Goal: Task Accomplishment & Management: Manage account settings

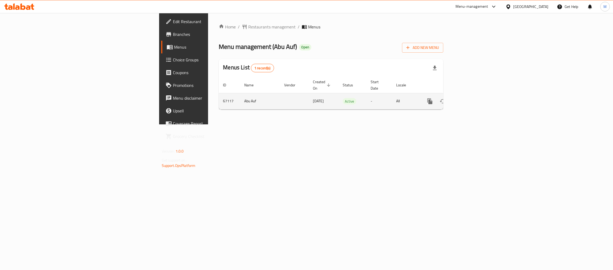
click at [472, 98] on icon "enhanced table" at bounding box center [468, 101] width 6 height 6
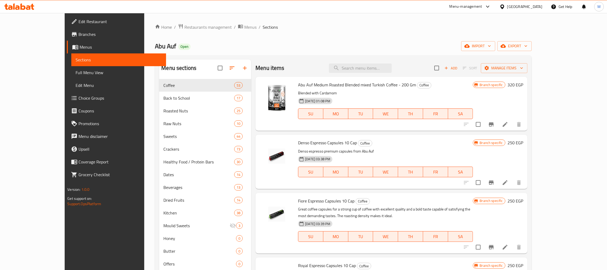
click at [347, 22] on div "Home / Restaurants management / Menus / Sections Abu Auf Open import export Men…" at bounding box center [343, 179] width 398 height 332
click at [374, 74] on div "Menu items Add Sort Manage items" at bounding box center [391, 68] width 272 height 17
click at [373, 69] on input "search" at bounding box center [360, 68] width 63 height 9
paste input "عرض كاجو محمص 275 جم"
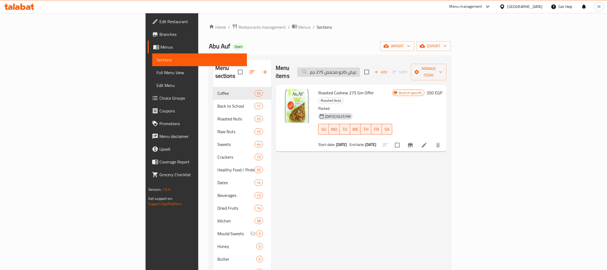
click at [360, 69] on input "عرض كاجو محمص 275 جم" at bounding box center [328, 72] width 63 height 9
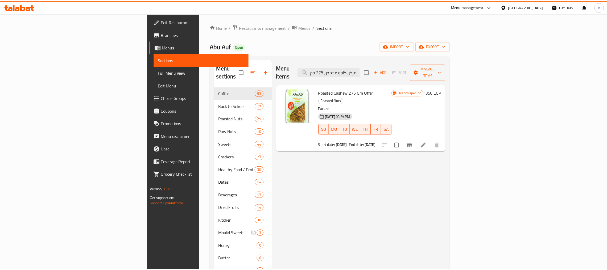
scroll to position [75, 0]
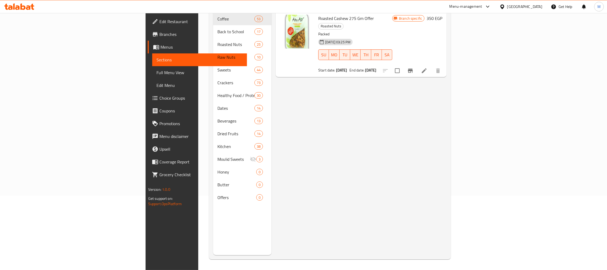
click at [340, 122] on div "Menu items عرض كاجو محمص 275 جم Add Sort Manage items Roasted Cashew 275 Gm Off…" at bounding box center [358, 120] width 175 height 270
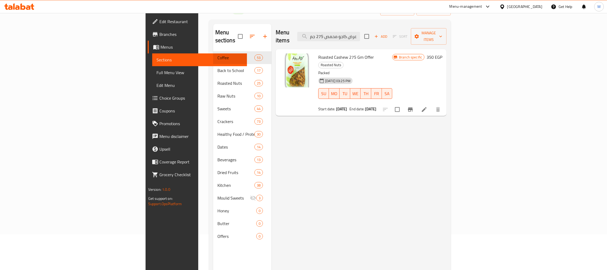
scroll to position [0, 0]
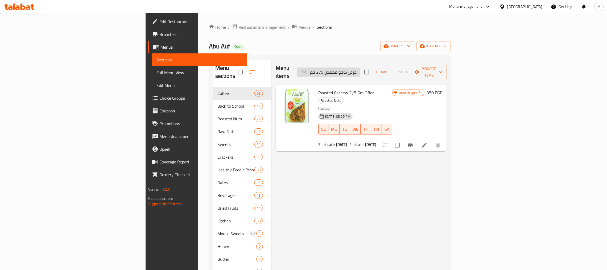
click at [360, 71] on input "عرض كاجو محمص 275 جم" at bounding box center [328, 72] width 63 height 9
paste input "ستق"
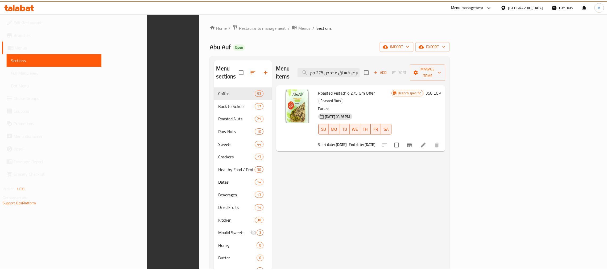
scroll to position [75, 0]
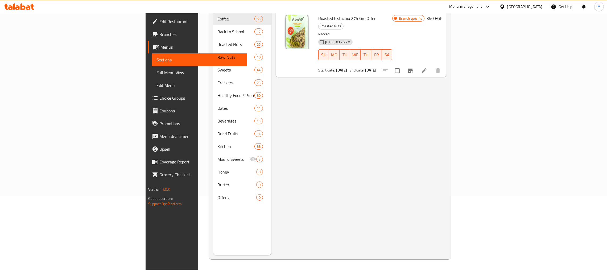
click at [389, 121] on div "Menu items عرض فستق محمص 275 جم Add Sort Manage items Roasted Pistachio 275 Gm …" at bounding box center [358, 120] width 175 height 270
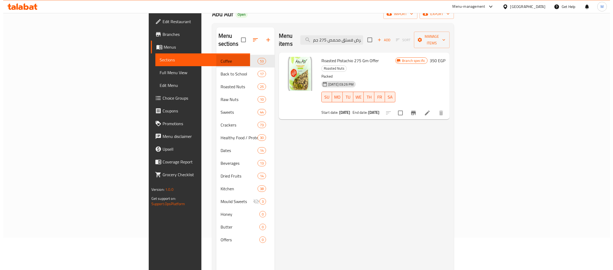
scroll to position [0, 0]
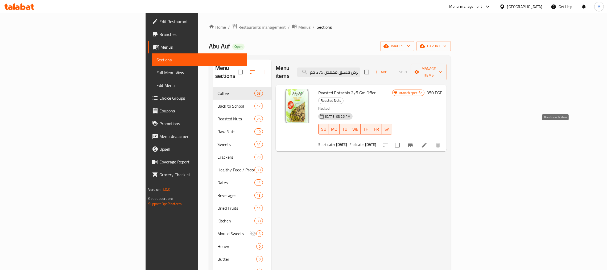
click at [413, 143] on icon "Branch-specific-item" at bounding box center [410, 145] width 5 height 4
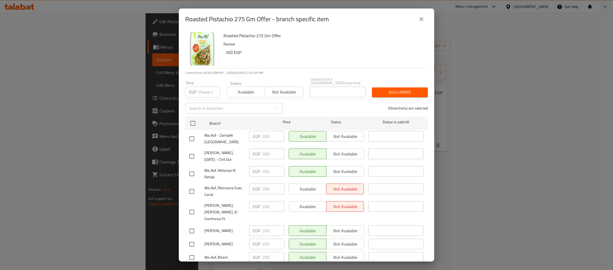
click at [423, 21] on icon "close" at bounding box center [421, 19] width 6 height 6
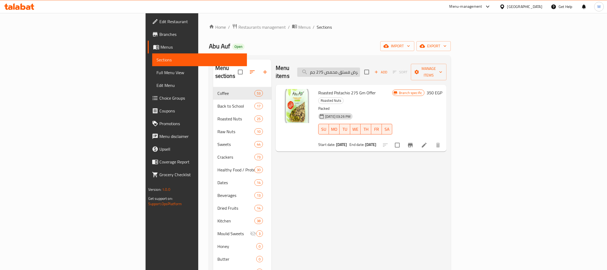
click at [360, 68] on input "عرض فستق محمص 275 جم" at bounding box center [328, 72] width 63 height 9
paste input "وز نيء"
click at [360, 71] on input "عرض لوز نيء 275 جم" at bounding box center [328, 72] width 63 height 9
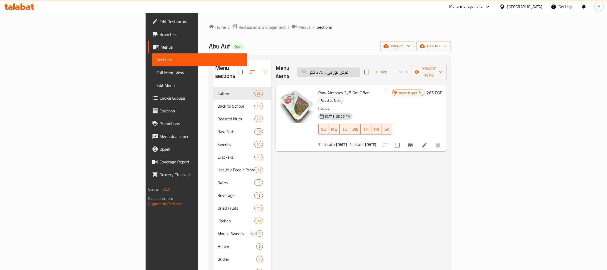
click at [360, 71] on input "عرض لوز نيء 275 جم" at bounding box center [328, 72] width 63 height 9
paste input "عين جمل أرباع"
click at [360, 68] on input "عرض عين جمل أرباع 275 جم" at bounding box center [328, 72] width 63 height 9
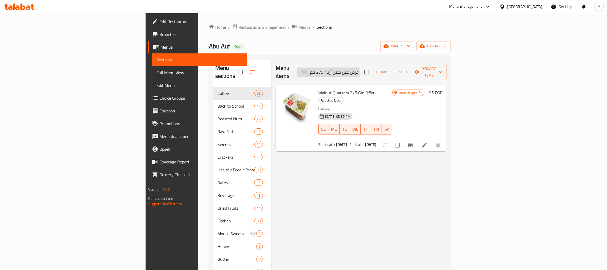
click at [360, 68] on input "عرض عين جمل أرباع 275 جم" at bounding box center [328, 72] width 63 height 9
paste input "لوز محمص مملح"
click at [360, 69] on input "عرض لوز محمص مملح 275 جم" at bounding box center [328, 72] width 63 height 9
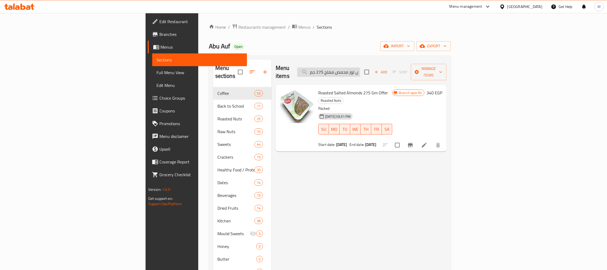
paste input "[PERSON_NAME] مكسرات مشكله"
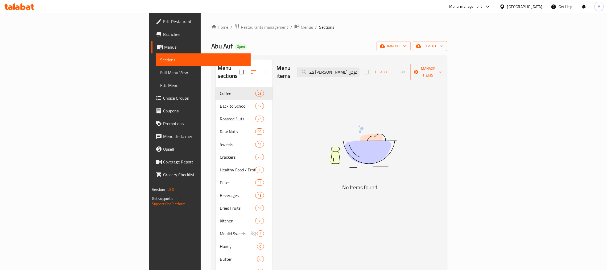
scroll to position [0, 0]
click at [360, 68] on input "عرض [PERSON_NAME] مكسرات مشكله 275 جم" at bounding box center [328, 72] width 63 height 9
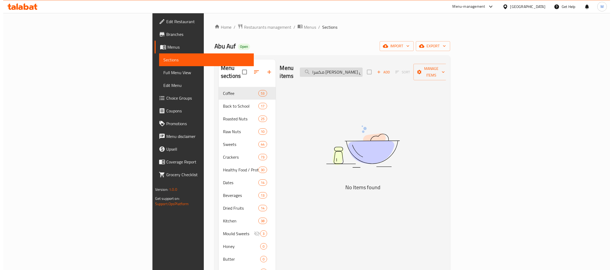
scroll to position [0, 0]
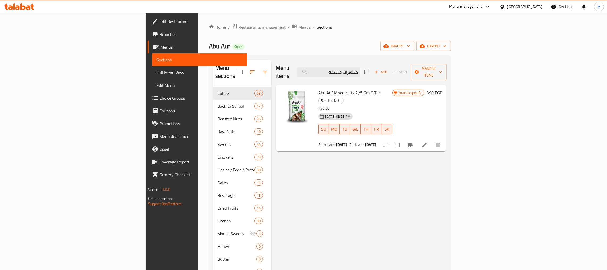
type input "مكسرات مشكله"
click at [413, 143] on icon "Branch-specific-item" at bounding box center [410, 145] width 5 height 4
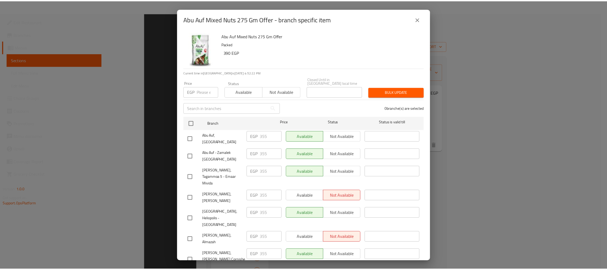
scroll to position [75, 0]
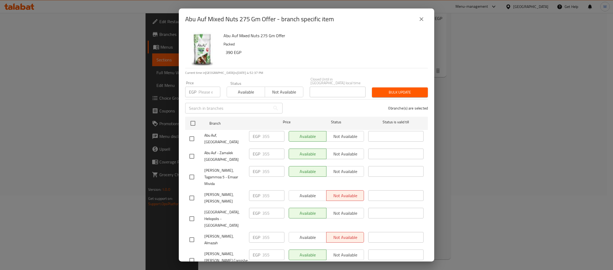
click at [352, 40] on div "Abu Auf Mixed Nuts 275 Gm Offer Packed 390 EGP" at bounding box center [323, 49] width 204 height 38
click at [419, 20] on icon "close" at bounding box center [421, 19] width 6 height 6
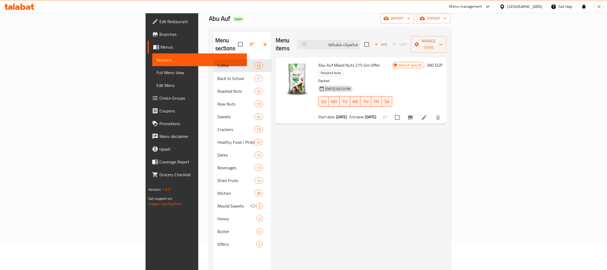
scroll to position [0, 0]
